Goal: Task Accomplishment & Management: Complete application form

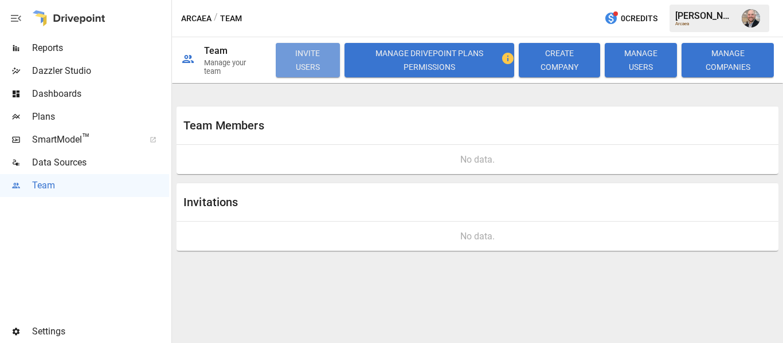
click at [307, 67] on button "INVITE USERS" at bounding box center [308, 60] width 64 height 34
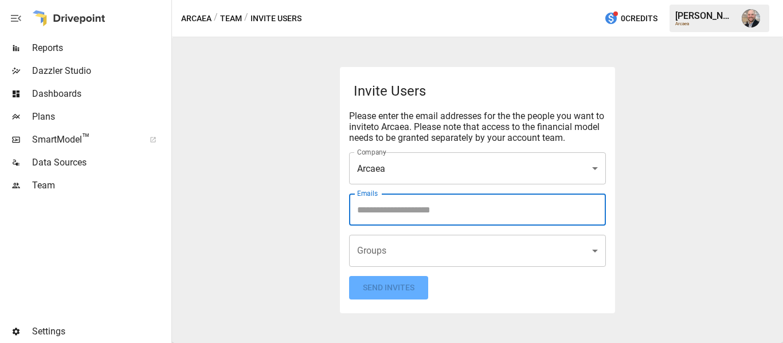
click at [396, 208] on input "Emails" at bounding box center [477, 210] width 247 height 22
type input "****"
click at [421, 211] on icon at bounding box center [427, 210] width 13 height 13
type input "**********"
click at [414, 0] on body "Reports Dazzler Studio Dashboards Plans SmartModel ™ Data Sources Team Settings…" at bounding box center [391, 0] width 783 height 0
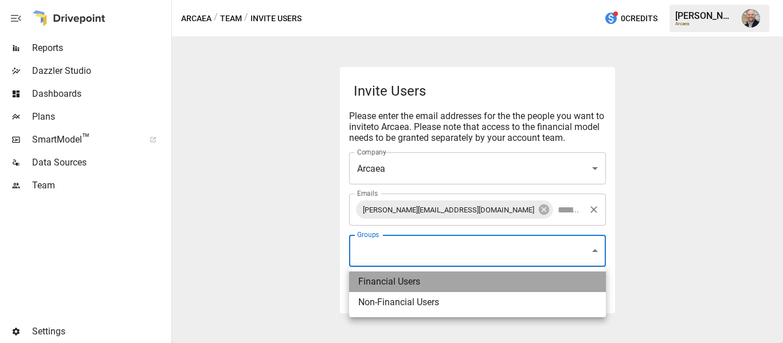
click at [410, 285] on li "Financial Users" at bounding box center [477, 282] width 257 height 21
type input "**********"
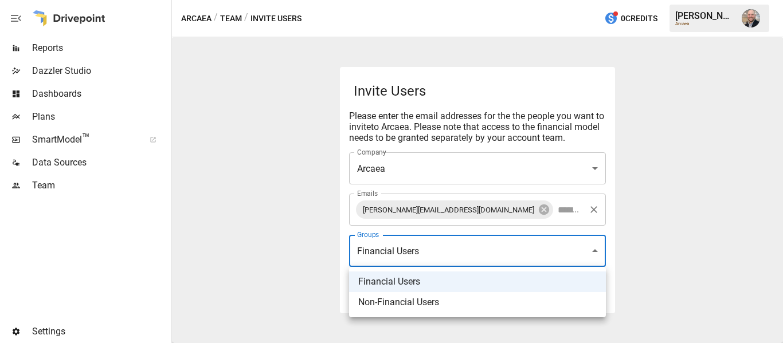
click at [309, 223] on div at bounding box center [391, 171] width 783 height 343
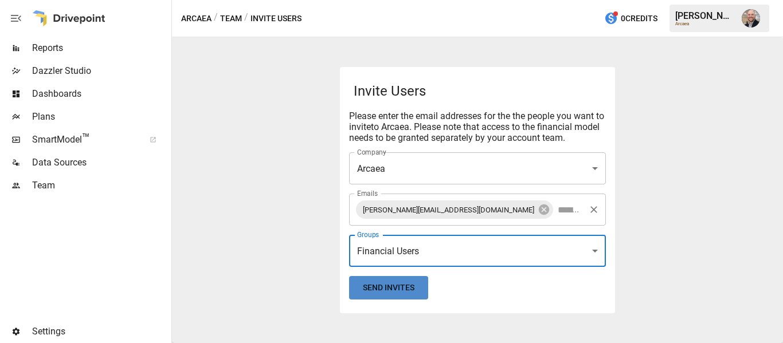
click at [392, 285] on button "Send Invites" at bounding box center [388, 288] width 79 height 24
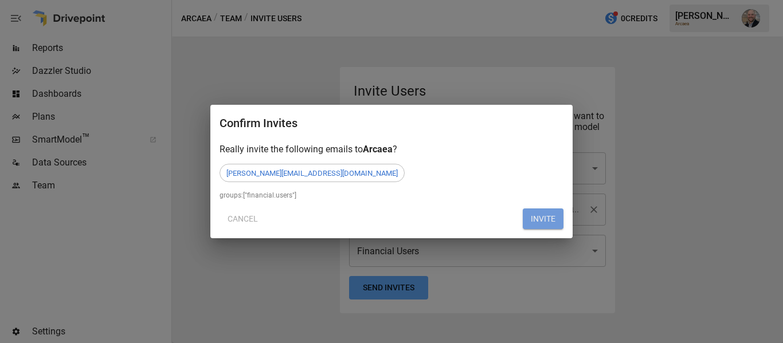
click at [539, 217] on button "INVITE" at bounding box center [543, 219] width 41 height 21
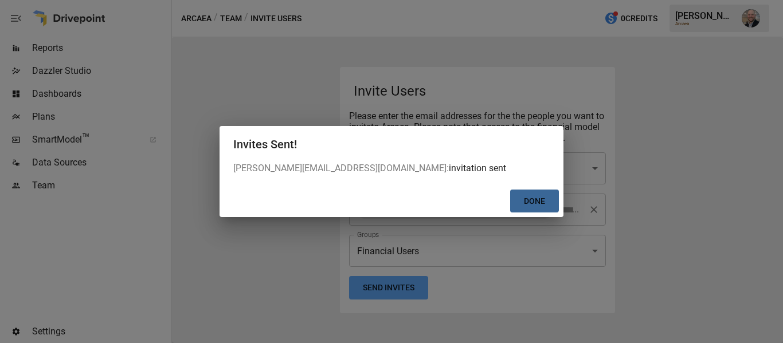
click at [551, 202] on button "Done" at bounding box center [534, 202] width 49 height 24
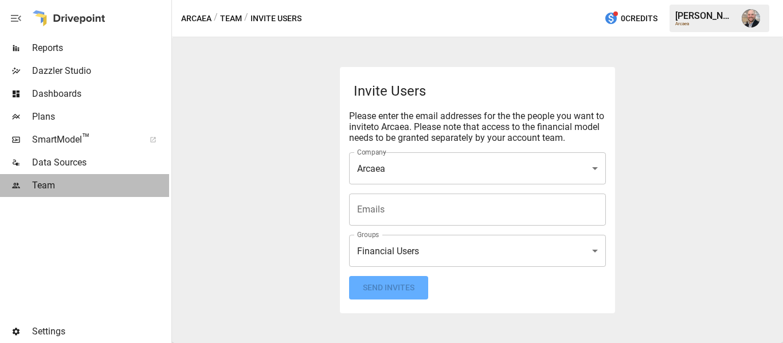
click at [63, 185] on span "Team" at bounding box center [100, 186] width 137 height 14
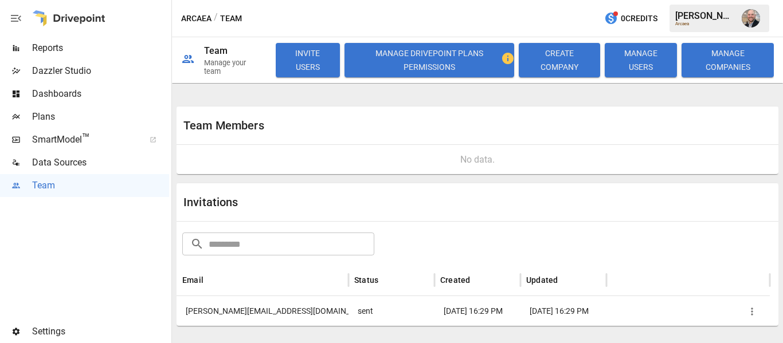
scroll to position [6, 0]
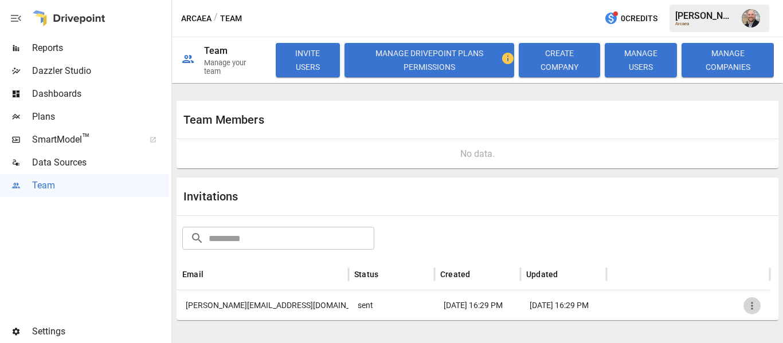
click at [756, 309] on icon "button" at bounding box center [752, 305] width 11 height 11
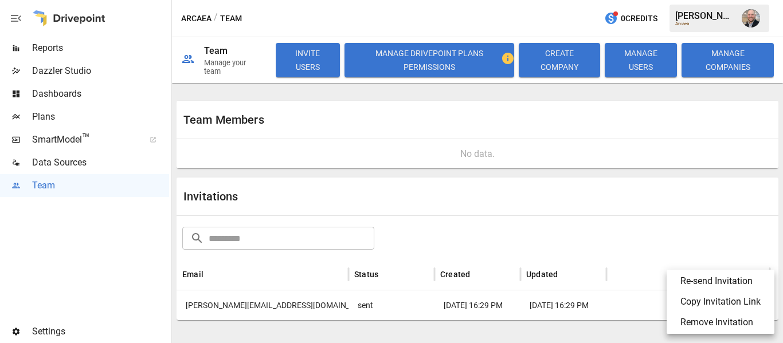
click at [722, 299] on li "Copy Invitation Link" at bounding box center [721, 302] width 99 height 21
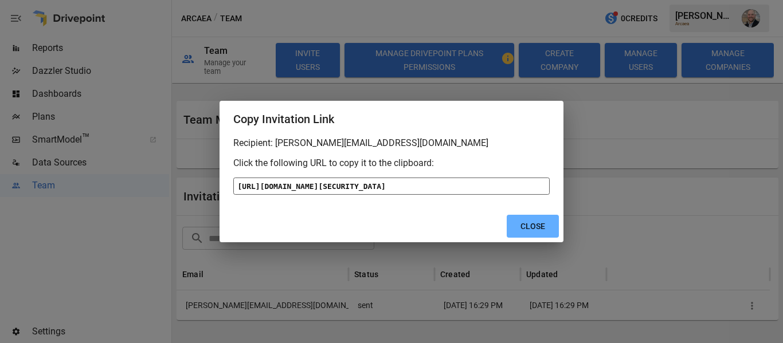
click at [424, 195] on div "[URL][DOMAIN_NAME][SECURITY_DATA]" at bounding box center [391, 186] width 317 height 17
